Goal: Check status: Check status

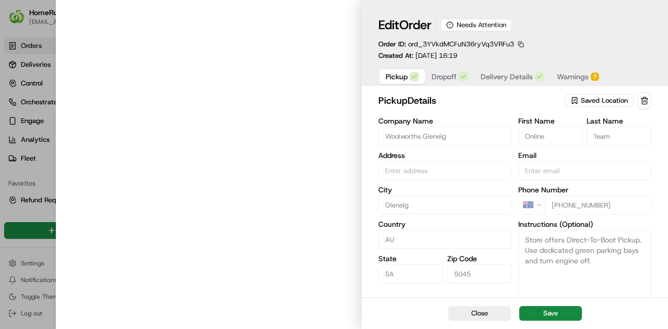
type input "Cnr Jetty And [GEOGRAPHIC_DATA], [GEOGRAPHIC_DATA], [GEOGRAPHIC_DATA] 5045, [GE…"
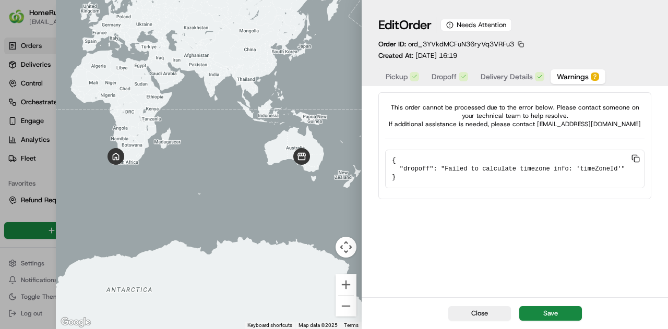
click at [576, 77] on span "Warnings" at bounding box center [573, 77] width 32 height 10
click at [504, 76] on span "Delivery Details" at bounding box center [507, 77] width 52 height 10
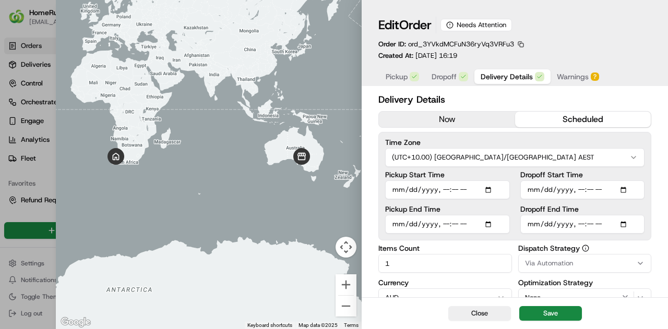
click at [403, 79] on span "Pickup" at bounding box center [397, 77] width 22 height 10
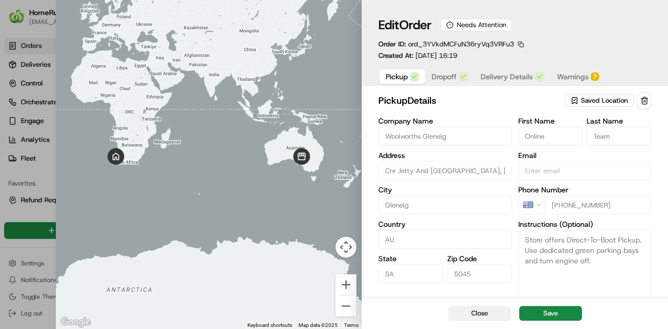
click at [494, 317] on button "Close" at bounding box center [480, 314] width 63 height 15
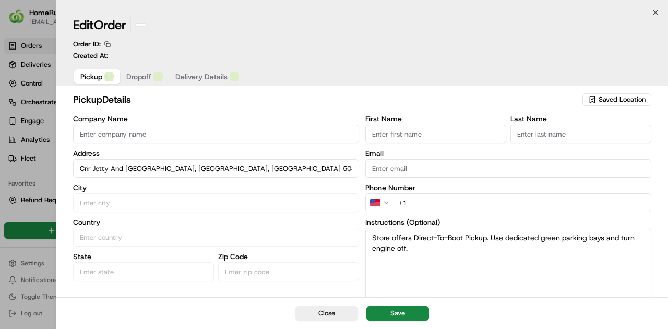
type input "+1"
